Goal: Find specific page/section: Find specific page/section

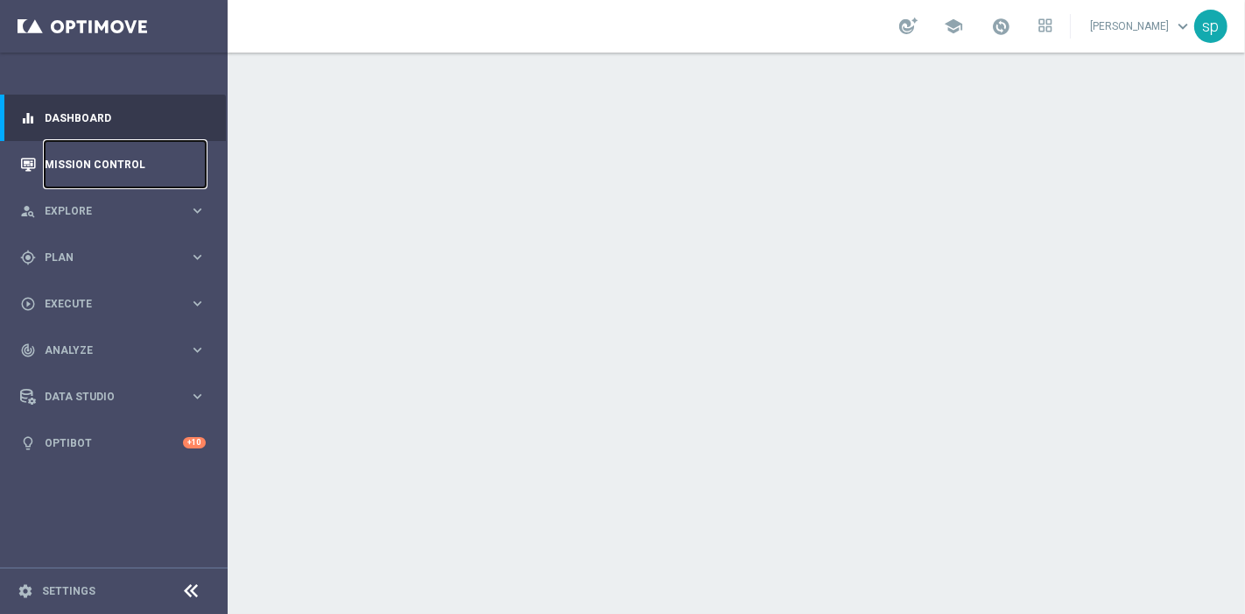
click at [99, 161] on link "Mission Control" at bounding box center [125, 164] width 161 height 46
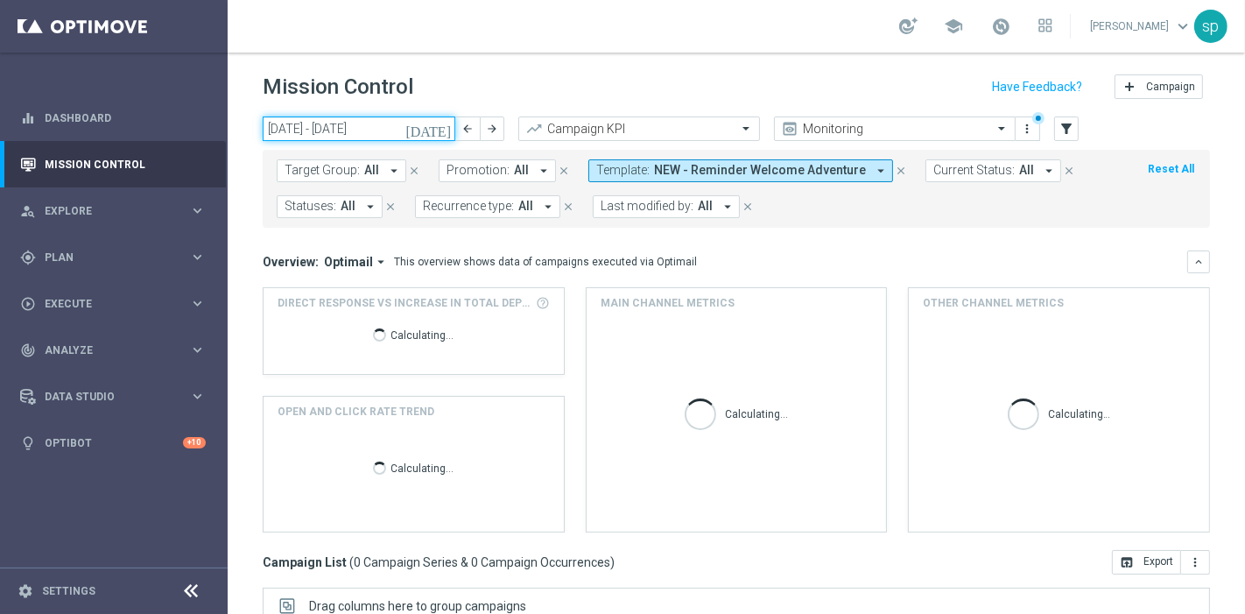
click at [338, 118] on input "[DATE] - [DATE]" at bounding box center [359, 128] width 193 height 25
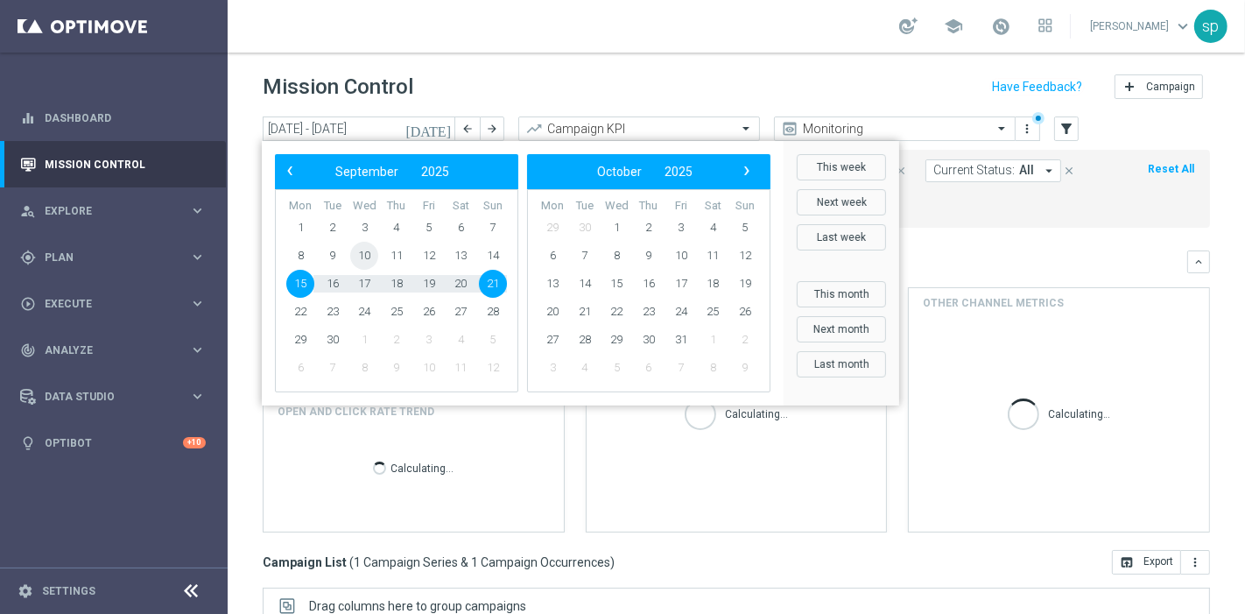
click at [365, 255] on span "10" at bounding box center [364, 256] width 28 height 28
type input "[DATE] - [DATE]"
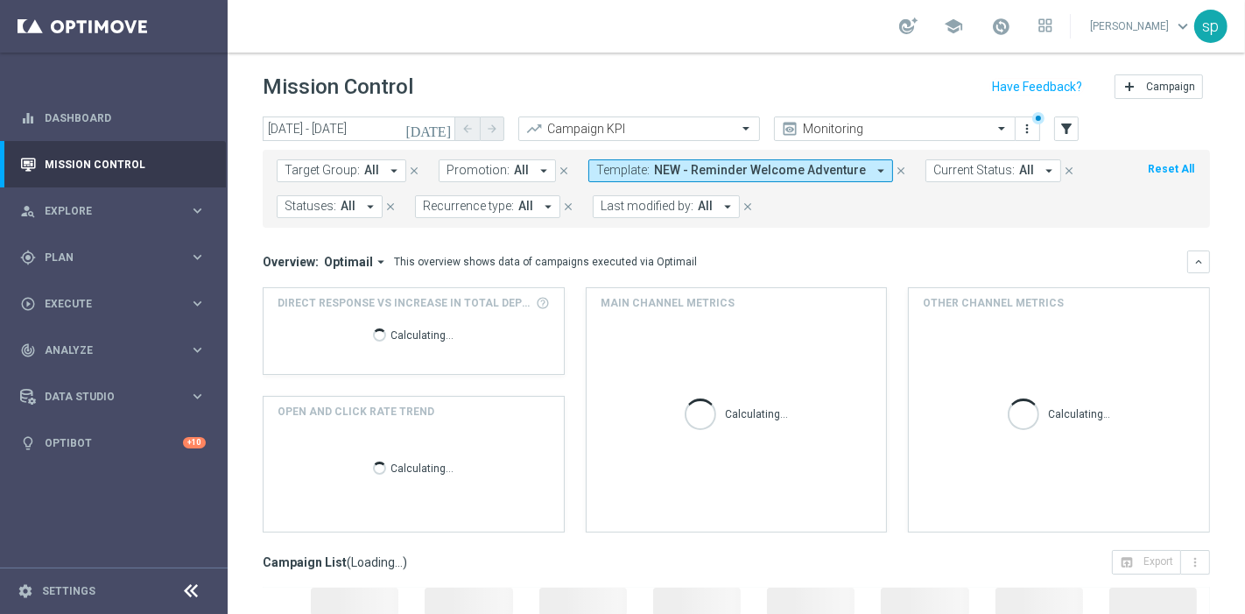
click at [783, 164] on span "NEW - Reminder Welcome Adventure" at bounding box center [760, 170] width 212 height 15
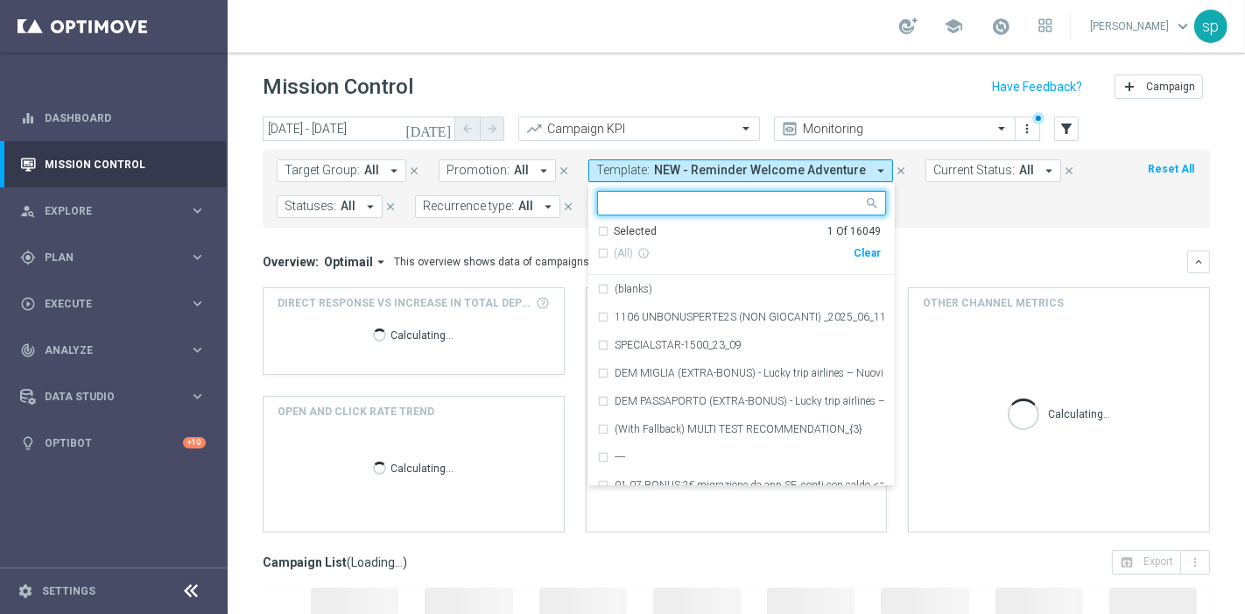
click at [0, 0] on div "Clear" at bounding box center [0, 0] width 0 height 0
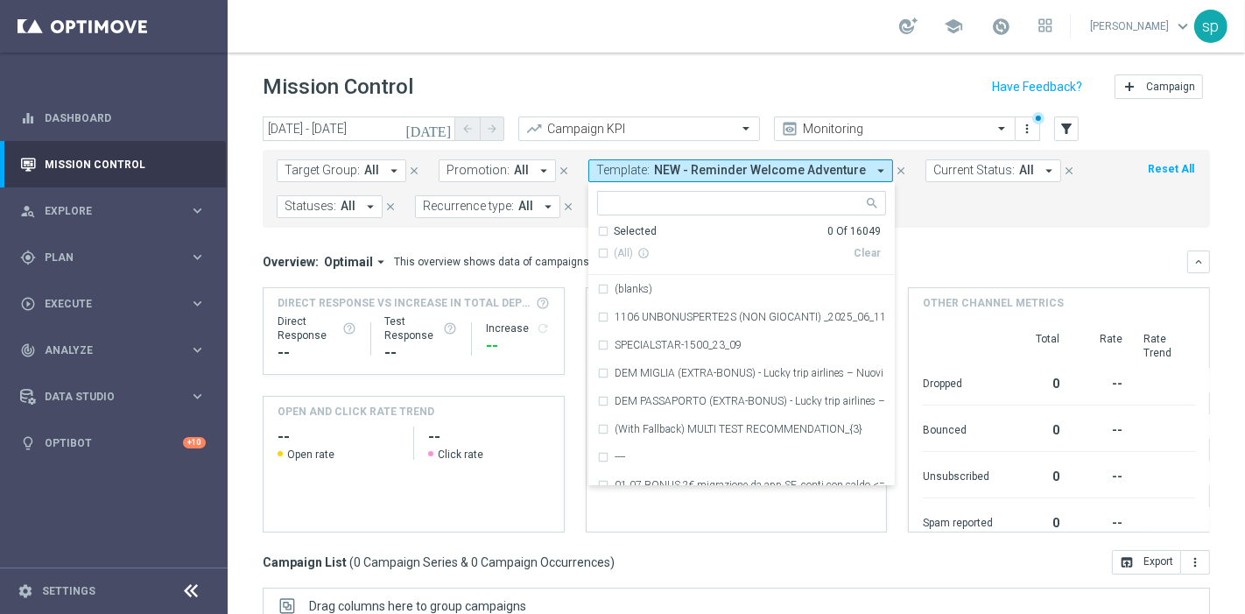
click at [925, 215] on form "Target Group: All arrow_drop_down close Promotion: All arrow_drop_down close Te…" at bounding box center [698, 188] width 842 height 59
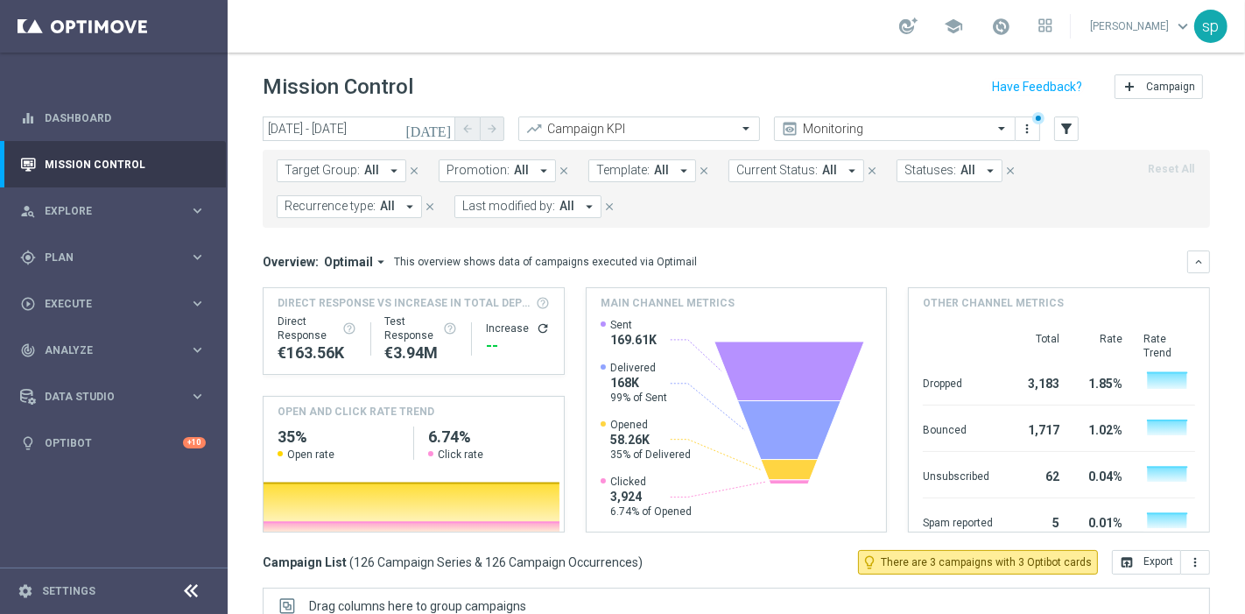
click at [335, 165] on span "Target Group:" at bounding box center [322, 170] width 75 height 15
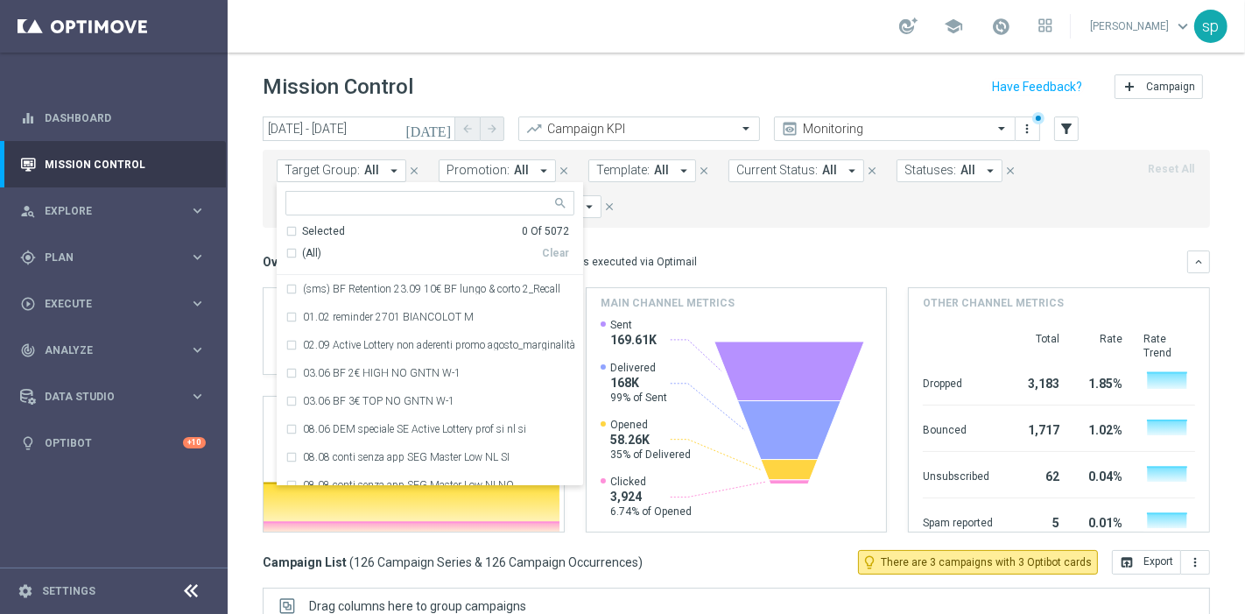
click at [669, 194] on form "Target Group: All arrow_drop_down Selected 0 Of 5072 (All) Clear (sms) BF Reten…" at bounding box center [698, 188] width 842 height 59
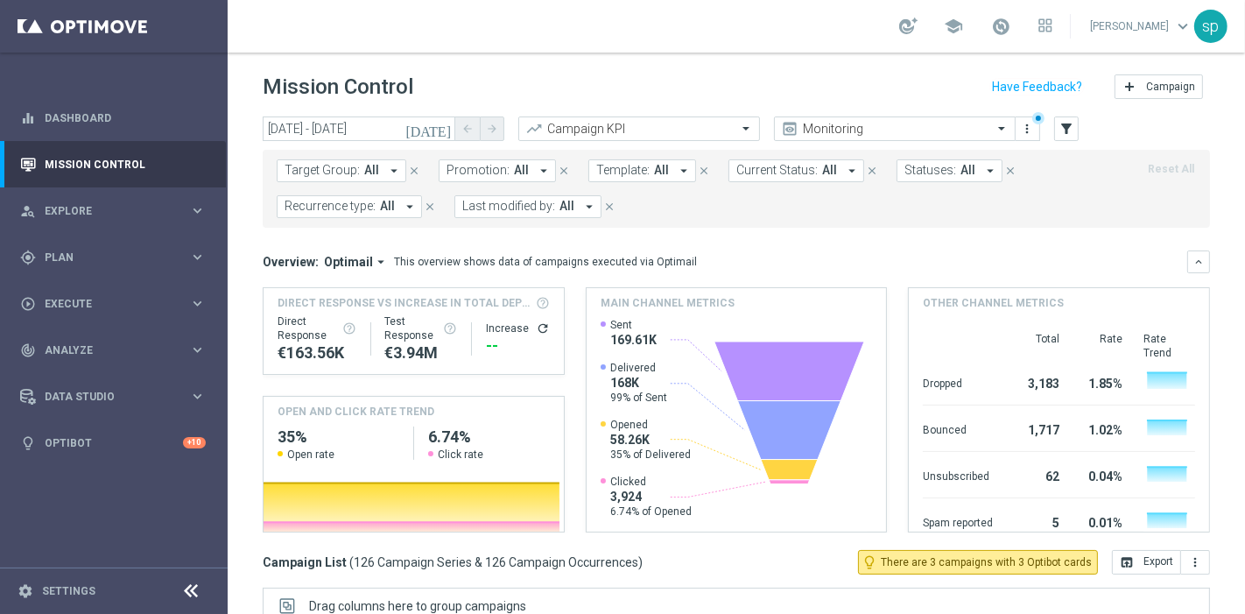
click at [573, 204] on button "Last modified by: All arrow_drop_down" at bounding box center [528, 206] width 147 height 23
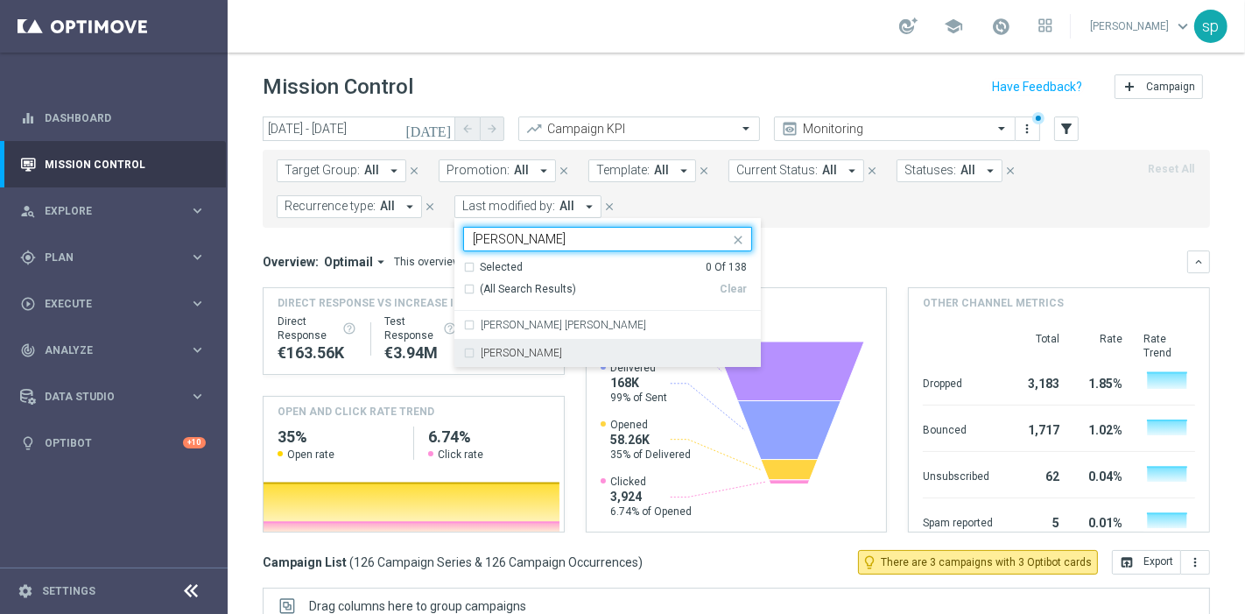
click at [527, 354] on div "[PERSON_NAME]" at bounding box center [617, 353] width 272 height 11
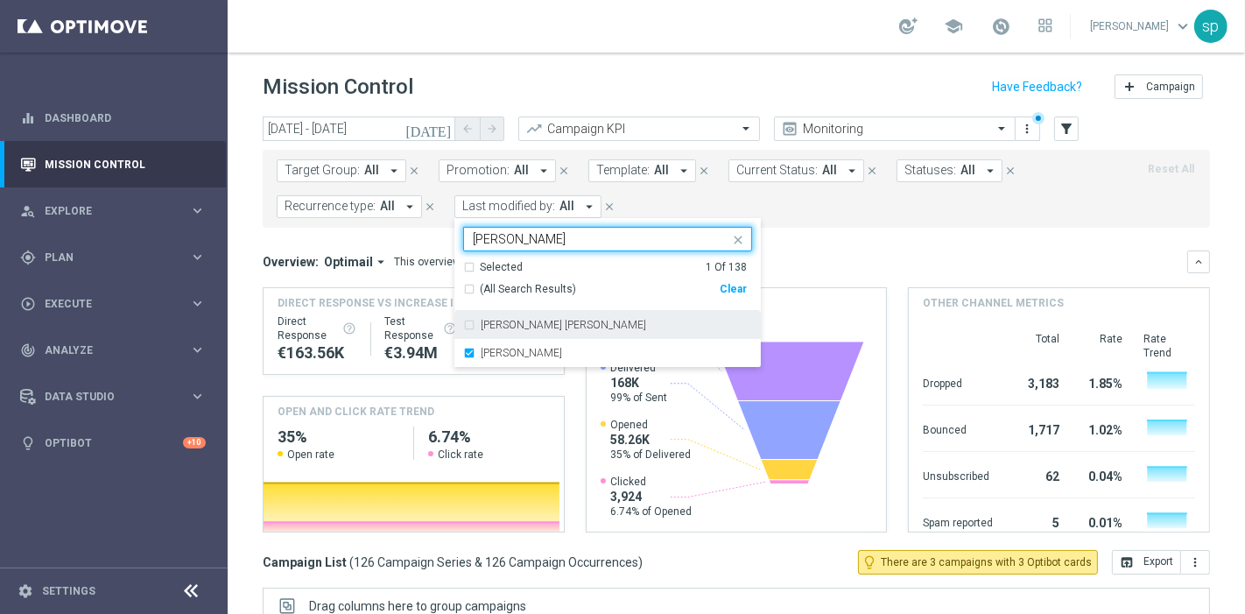
click at [588, 240] on input "[PERSON_NAME]" at bounding box center [601, 239] width 257 height 15
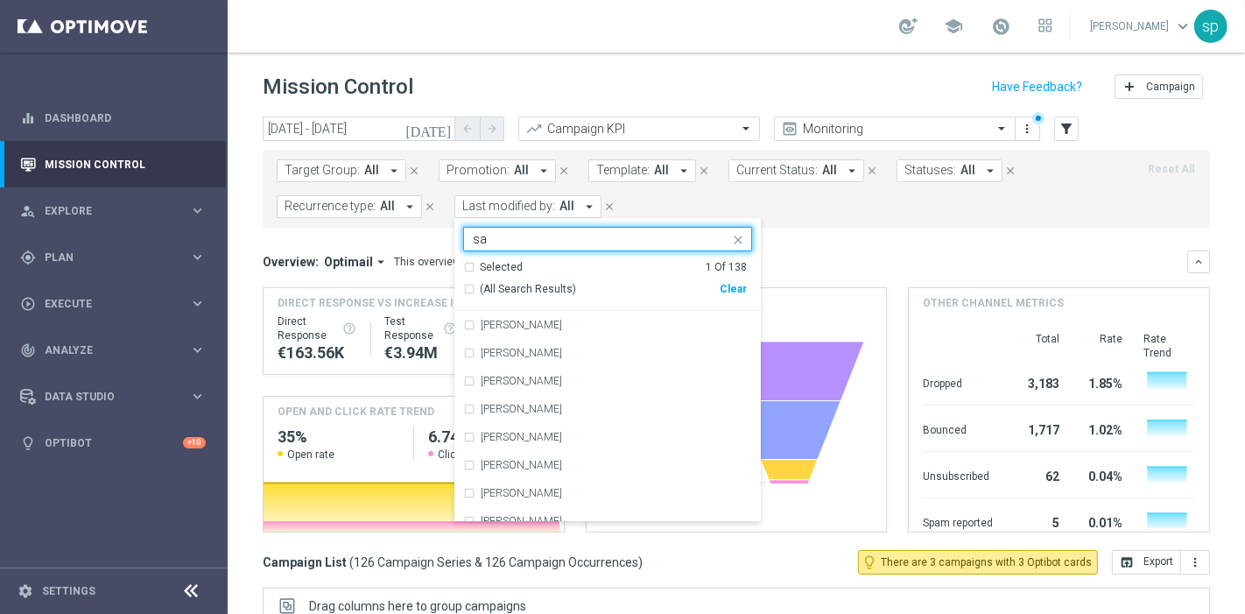
type input "s"
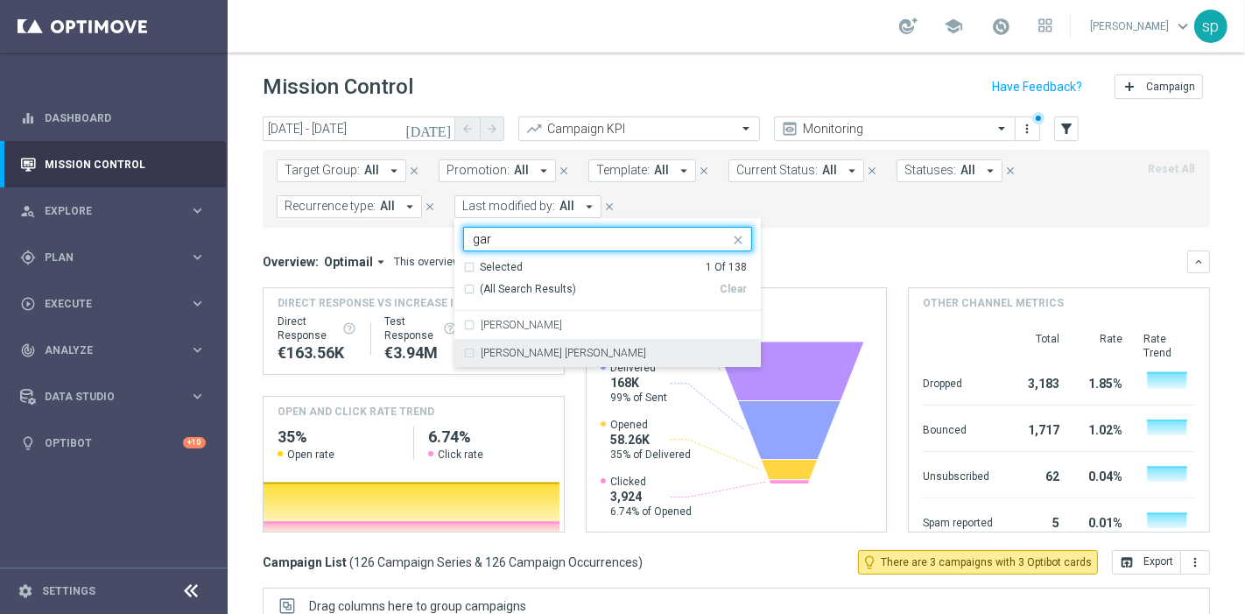
click at [610, 352] on div "[PERSON_NAME] [PERSON_NAME]" at bounding box center [617, 353] width 272 height 11
type input "gar"
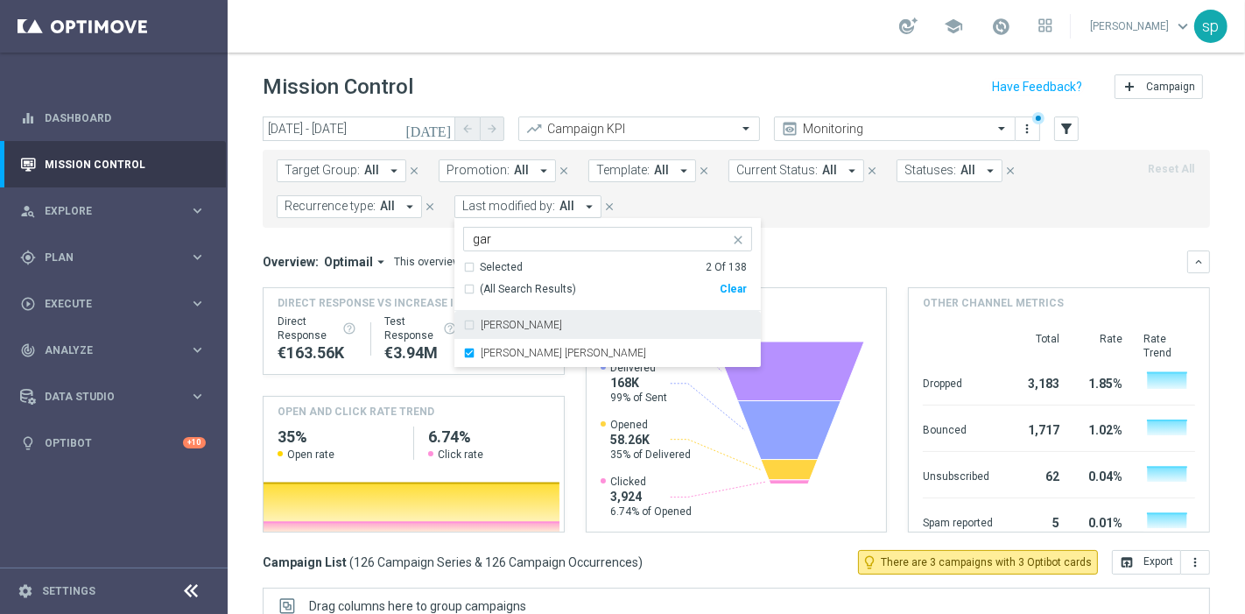
click at [861, 245] on mini-dashboard "Overview: Optimail arrow_drop_down This overview shows data of campaigns execut…" at bounding box center [737, 389] width 948 height 322
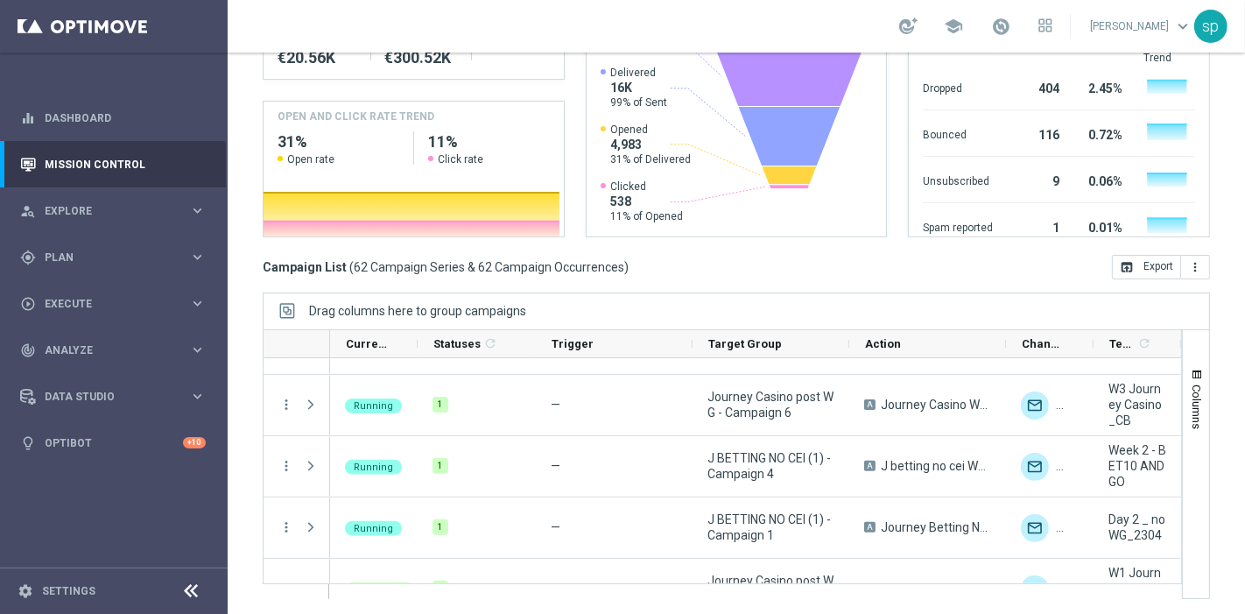
scroll to position [116, 0]
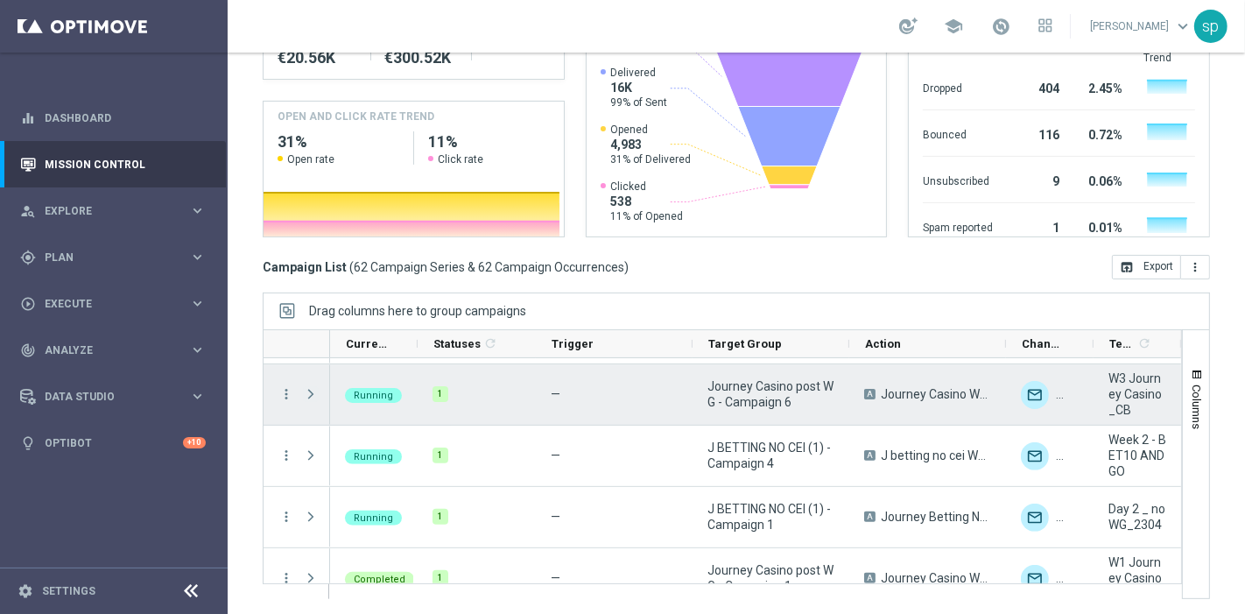
click at [310, 391] on span at bounding box center [311, 394] width 16 height 14
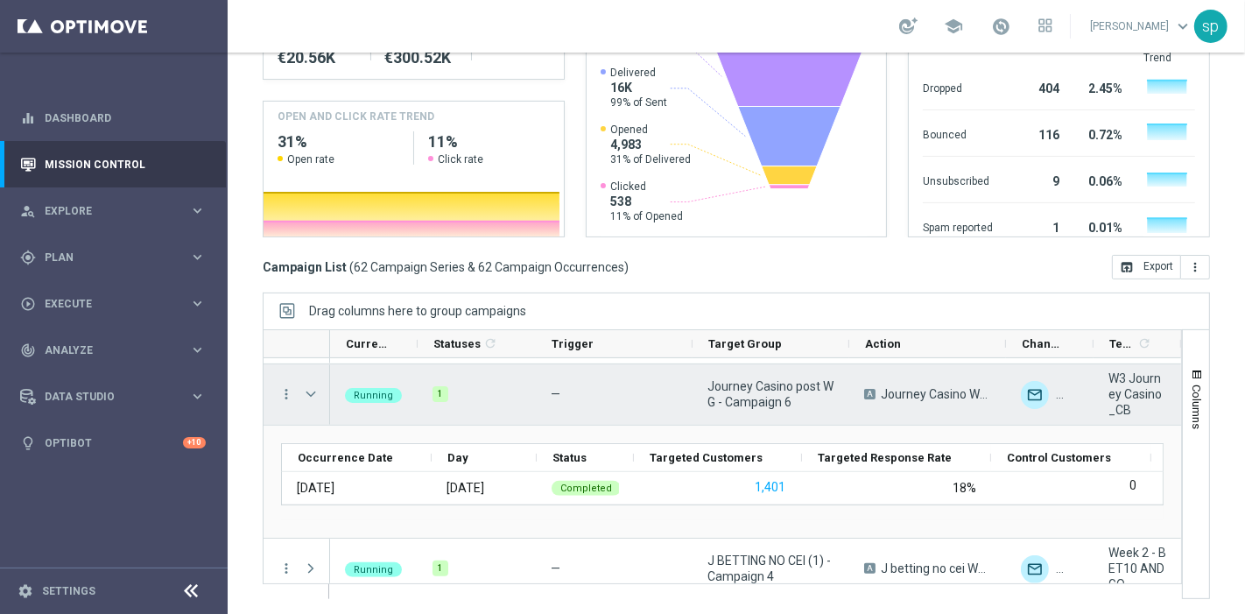
click at [310, 391] on span at bounding box center [311, 394] width 16 height 14
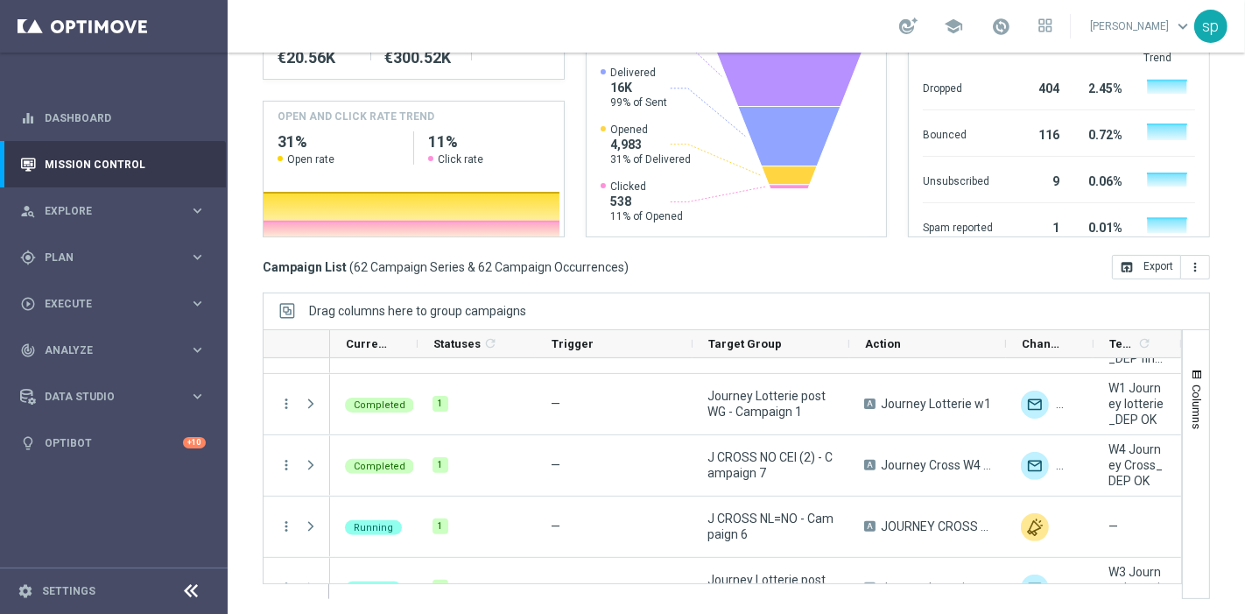
scroll to position [389, 0]
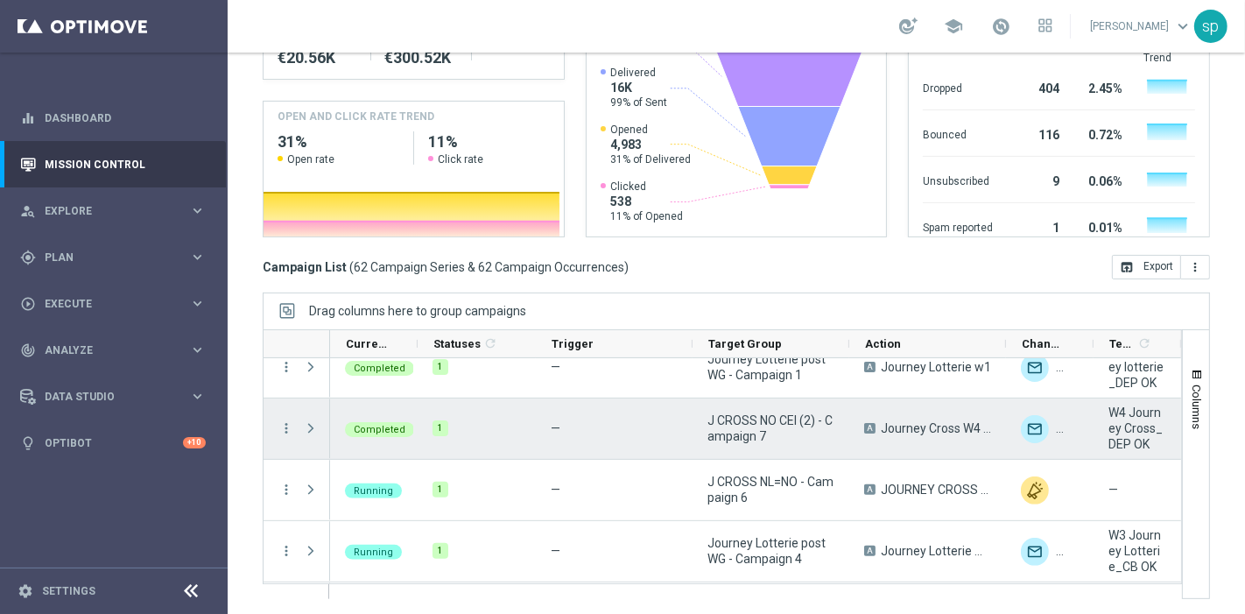
click at [307, 426] on span at bounding box center [311, 428] width 16 height 14
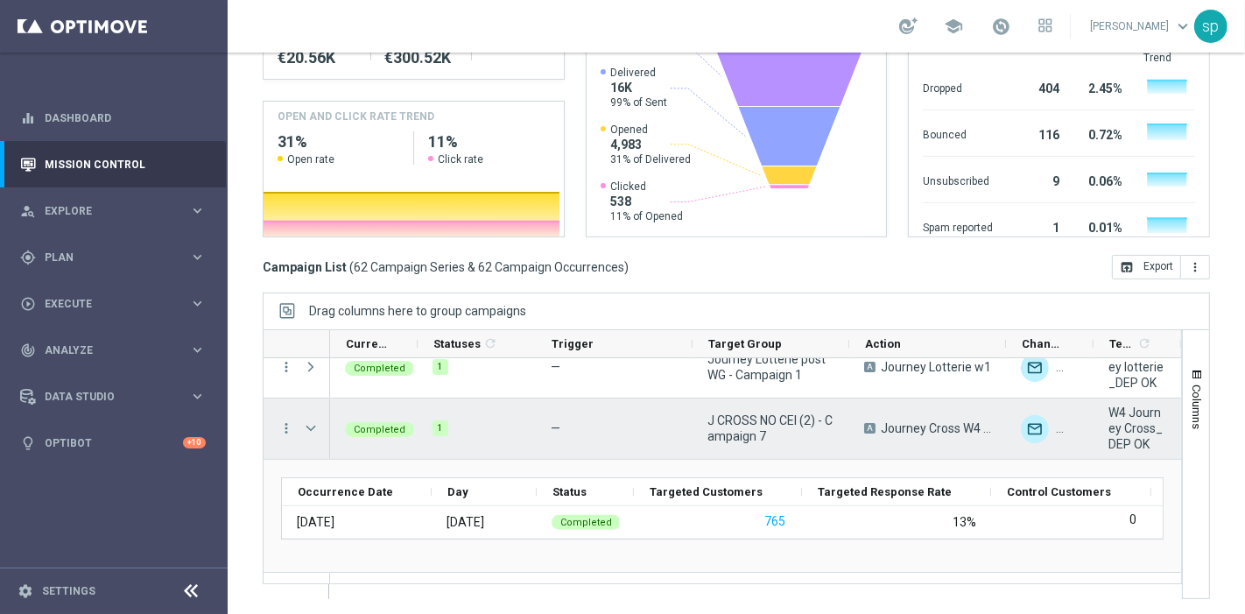
click at [307, 426] on span at bounding box center [311, 428] width 16 height 14
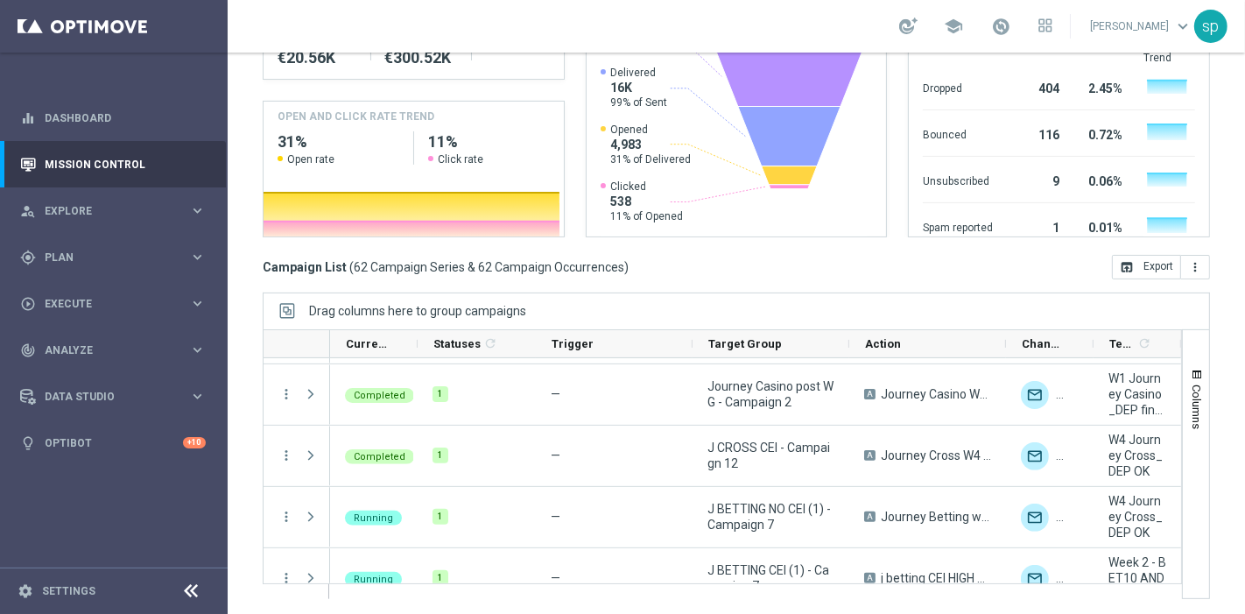
scroll to position [778, 0]
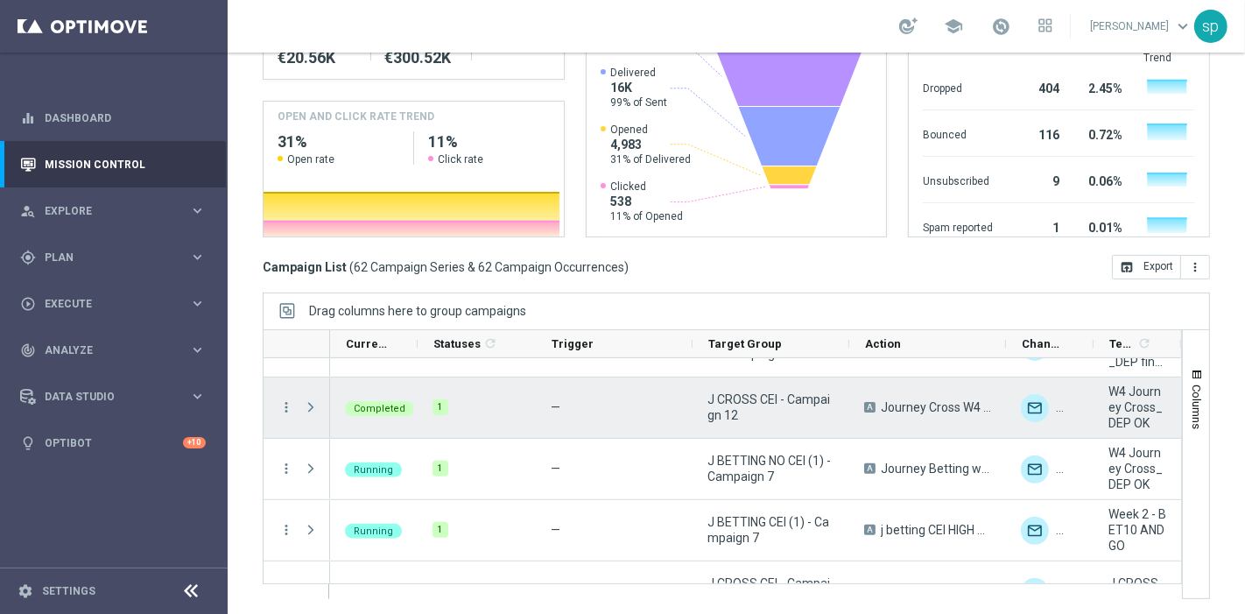
click at [315, 401] on span at bounding box center [311, 407] width 16 height 14
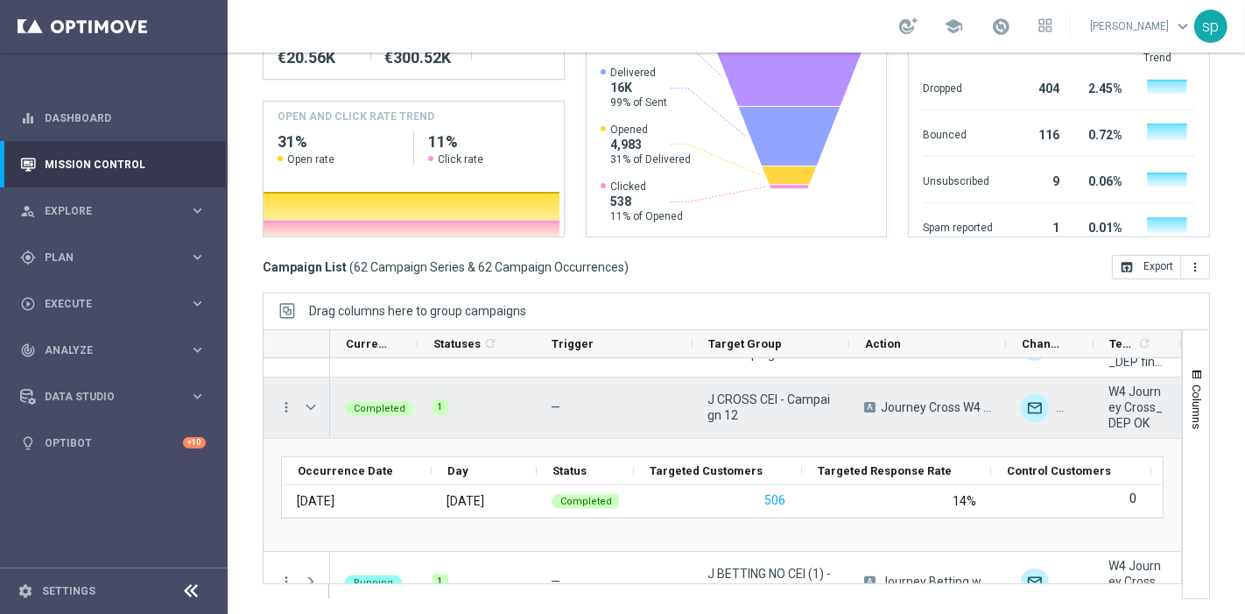
click at [315, 401] on span at bounding box center [311, 407] width 16 height 14
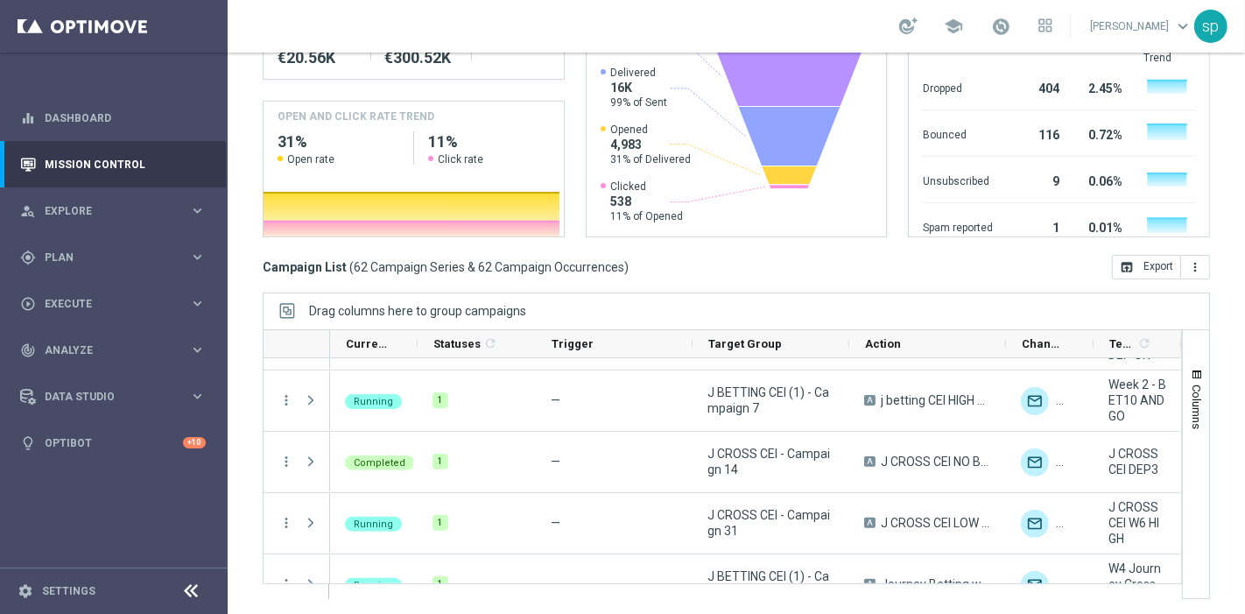
scroll to position [973, 0]
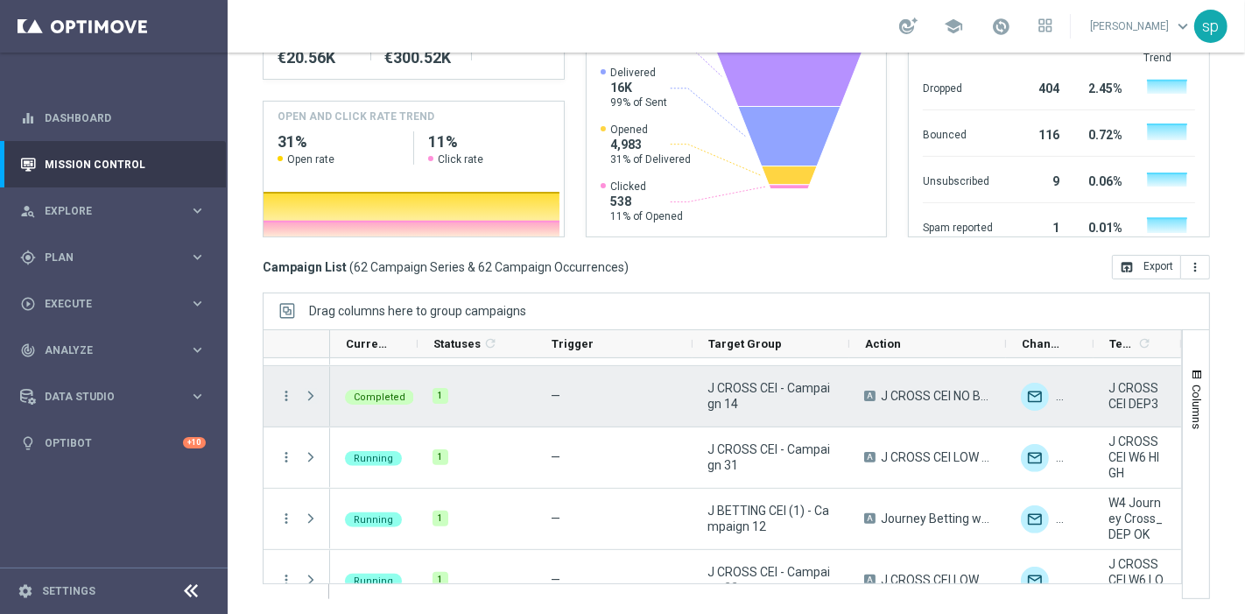
click at [313, 389] on span at bounding box center [311, 396] width 16 height 14
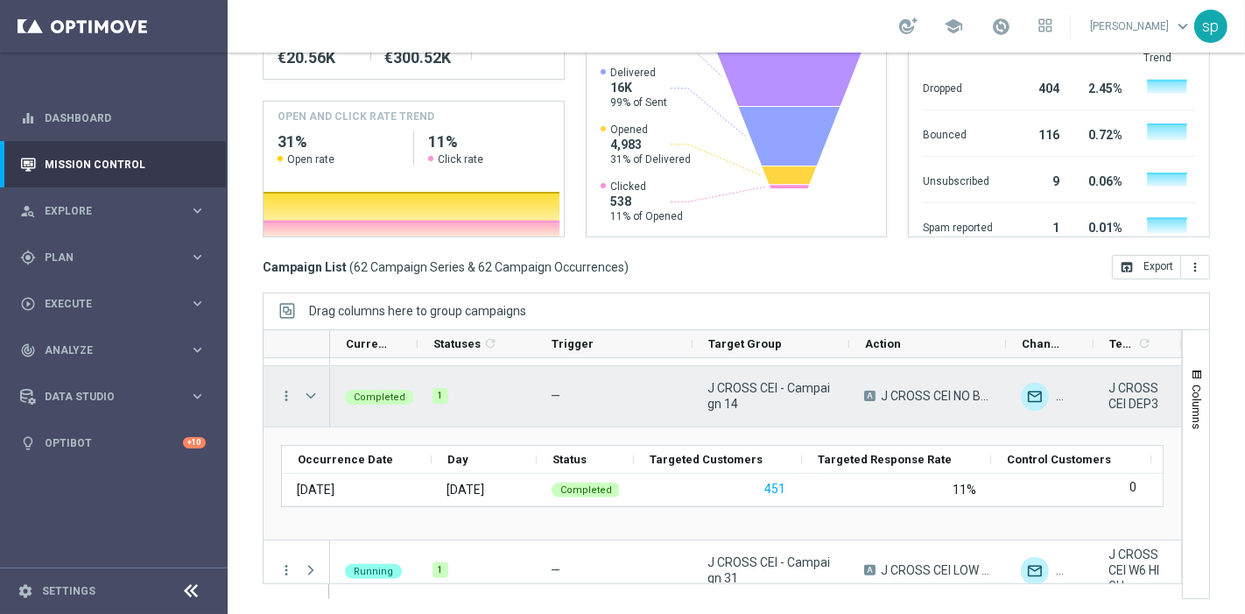
click at [313, 389] on span at bounding box center [311, 396] width 16 height 14
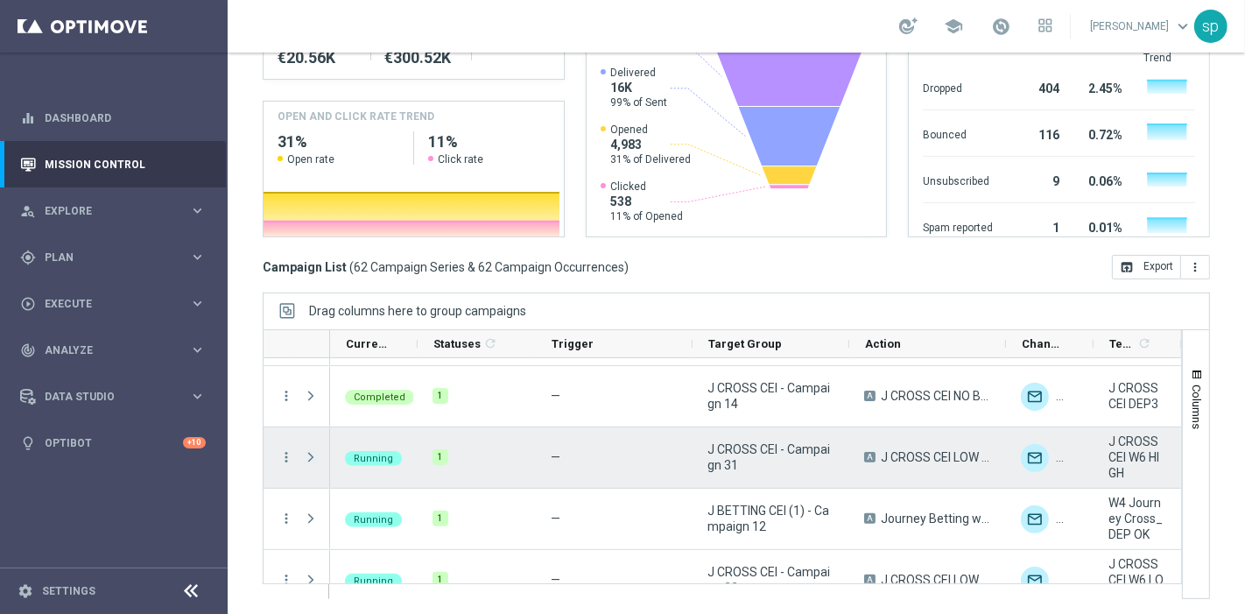
click at [310, 450] on span at bounding box center [311, 457] width 16 height 14
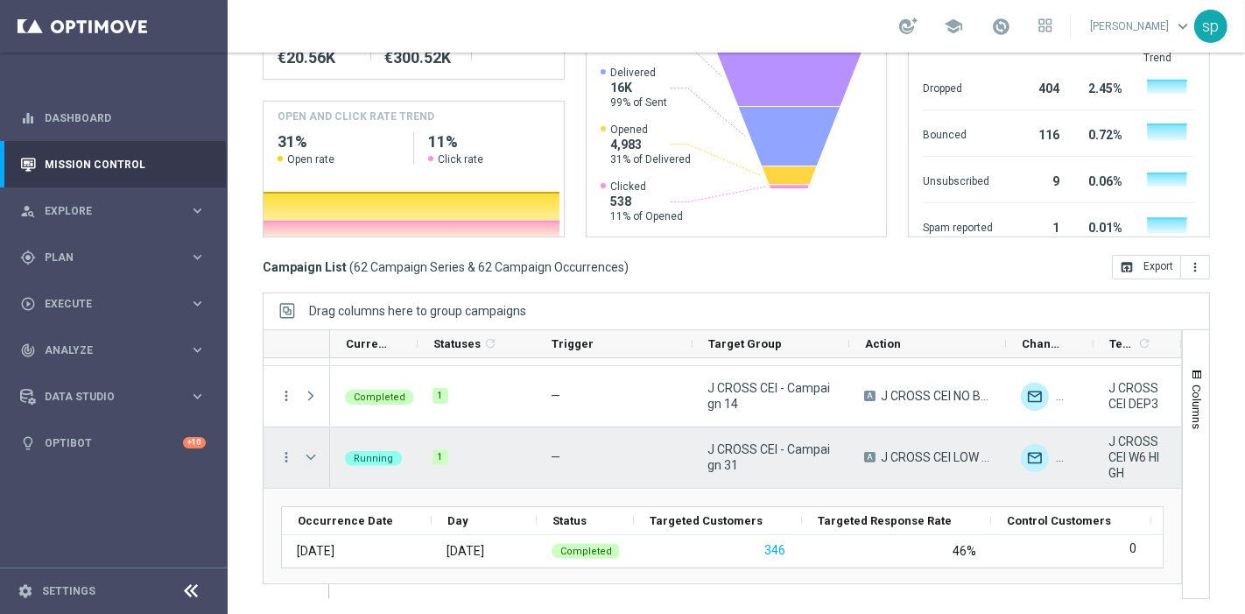
click at [310, 451] on span at bounding box center [311, 457] width 16 height 14
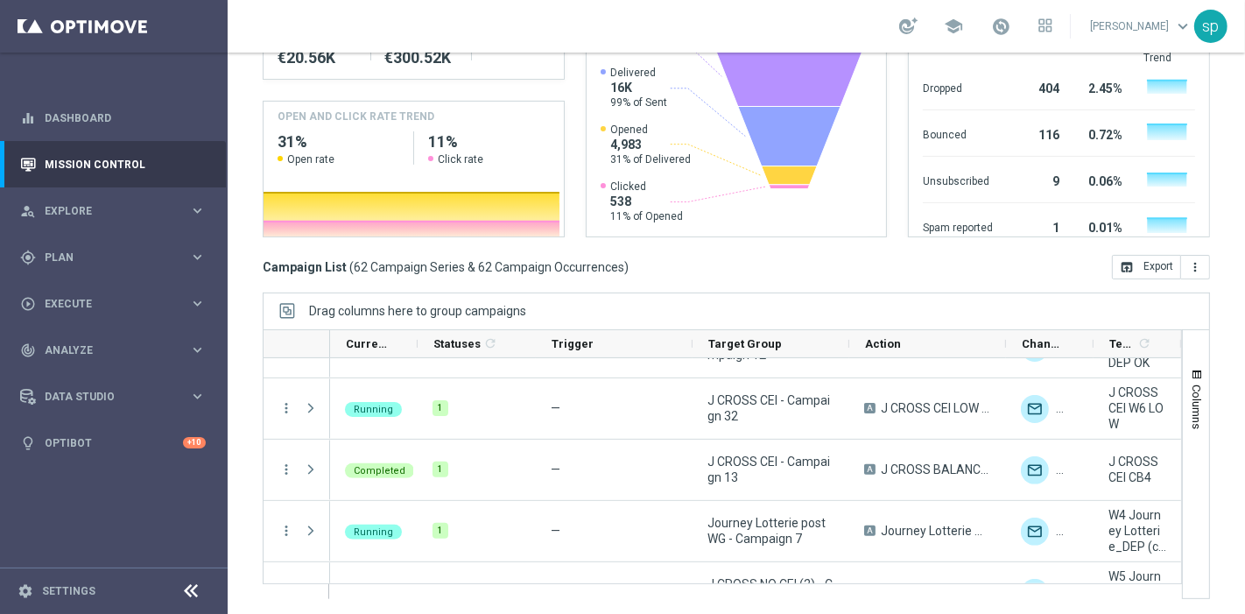
scroll to position [1167, 0]
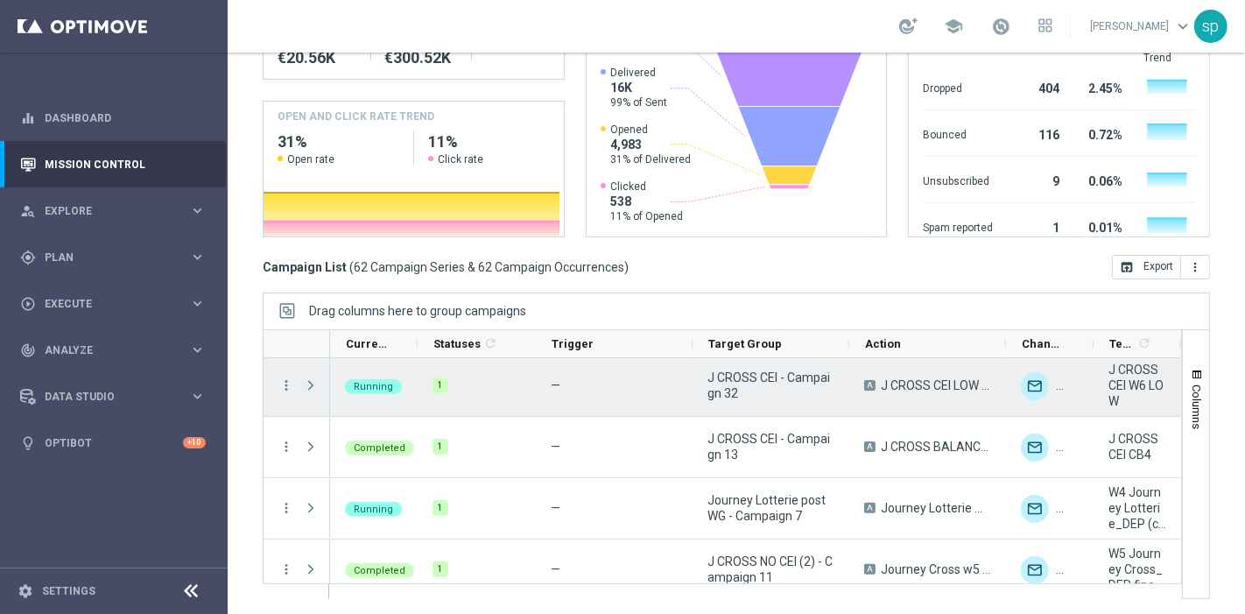
click at [310, 378] on span at bounding box center [311, 385] width 16 height 14
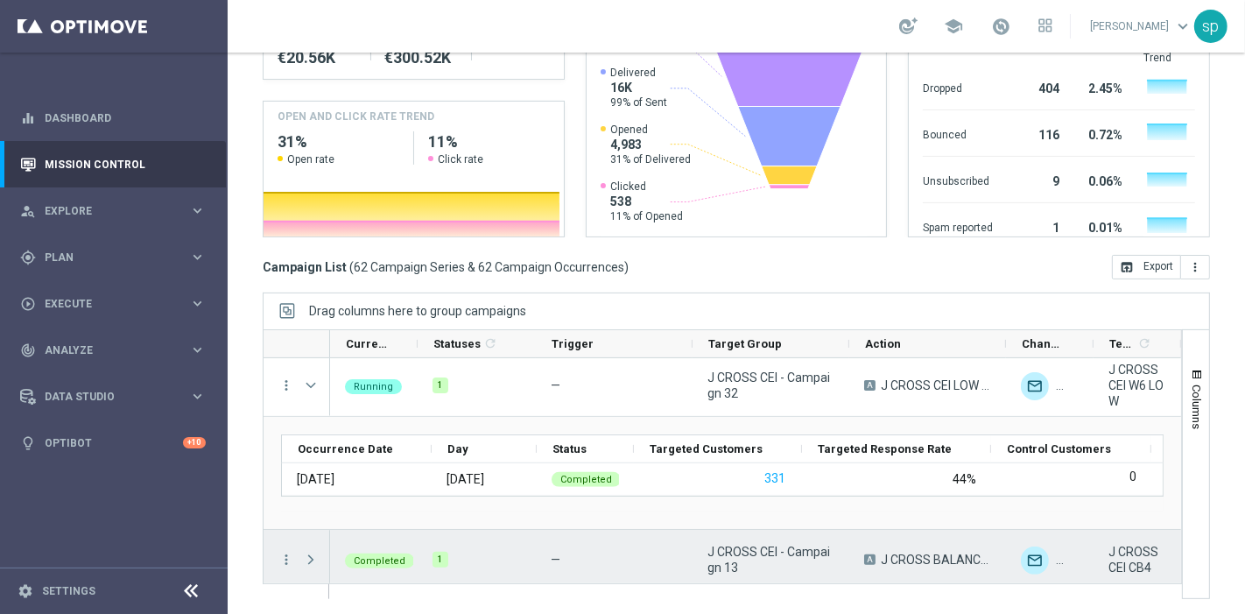
click at [311, 553] on span at bounding box center [311, 560] width 16 height 14
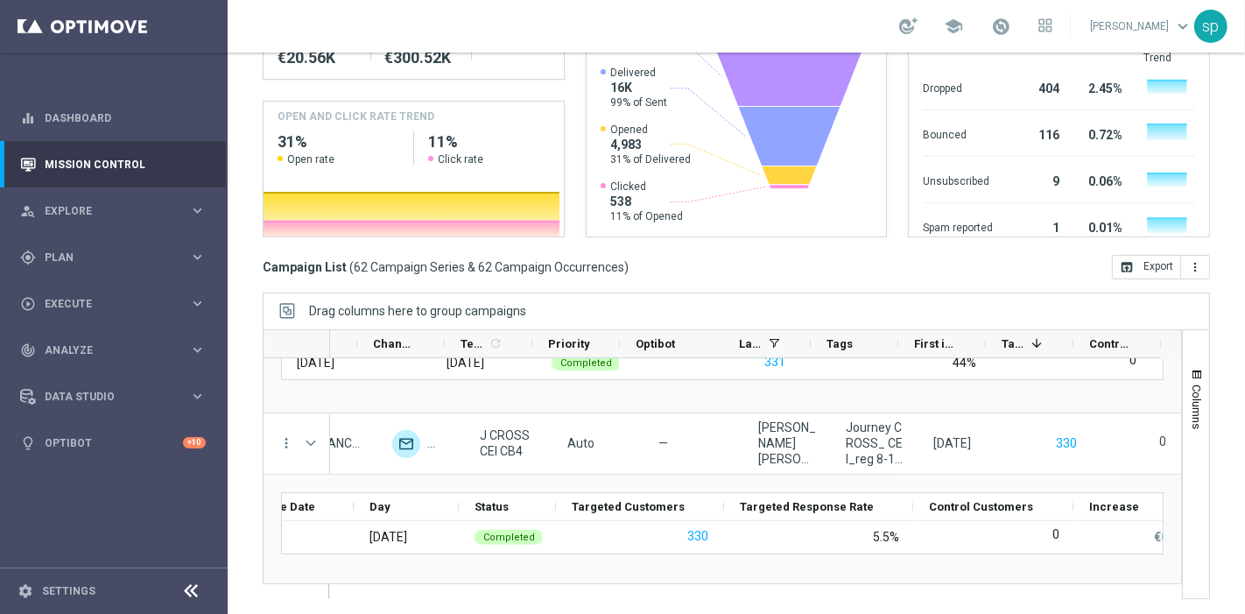
scroll to position [0, 0]
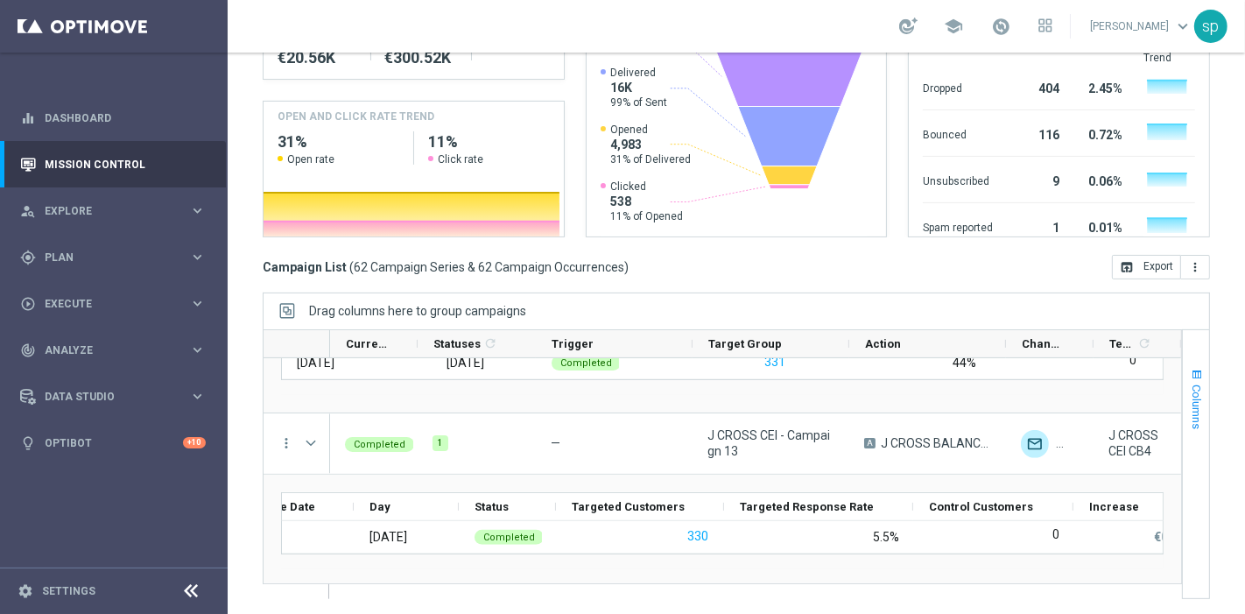
click at [1190, 387] on span "Columns" at bounding box center [1197, 406] width 14 height 45
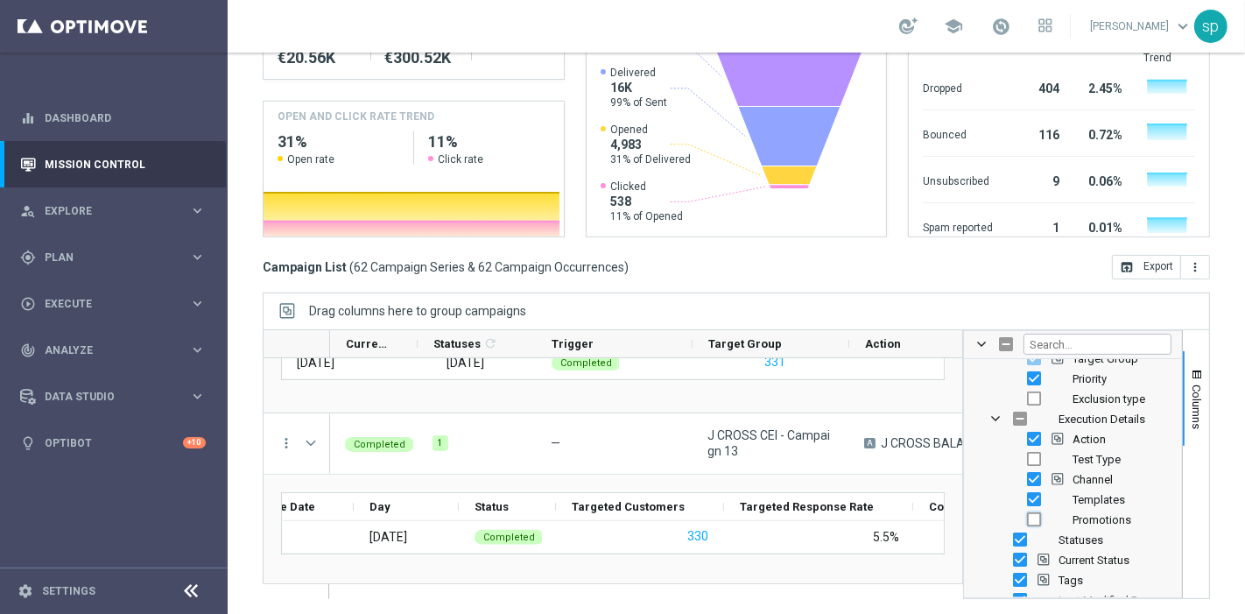
click at [1027, 514] on input "Press SPACE to toggle visibility (hidden)" at bounding box center [1034, 519] width 14 height 14
checkbox input "true"
click at [1190, 401] on span "Columns" at bounding box center [1197, 406] width 14 height 45
